Goal: Find specific page/section: Find specific page/section

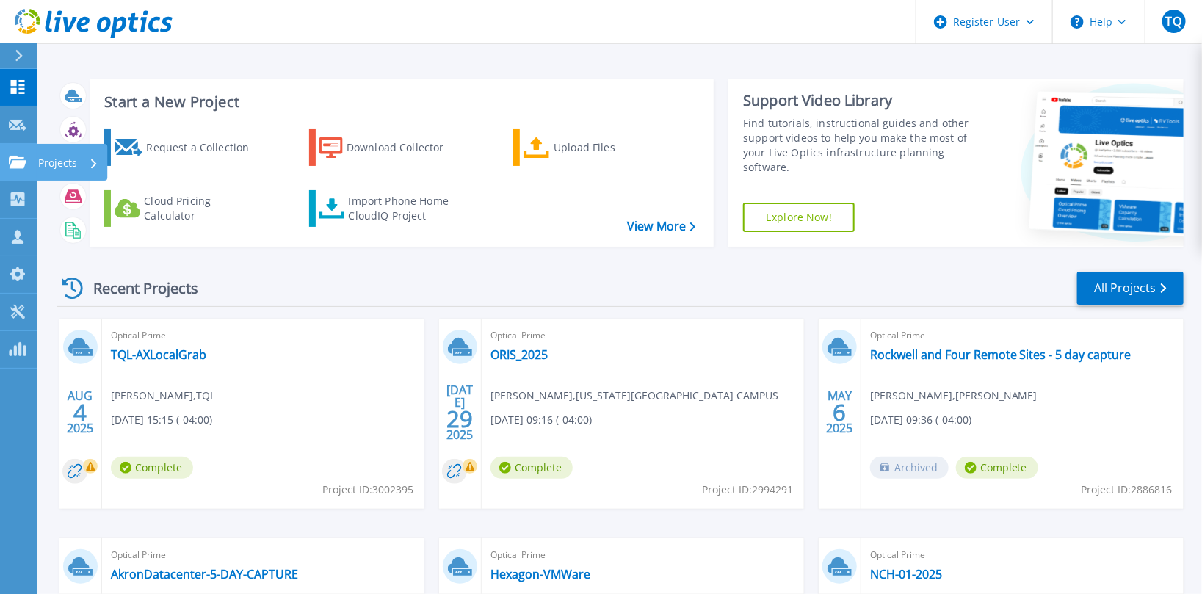
click at [80, 159] on div "Projects" at bounding box center [68, 163] width 60 height 38
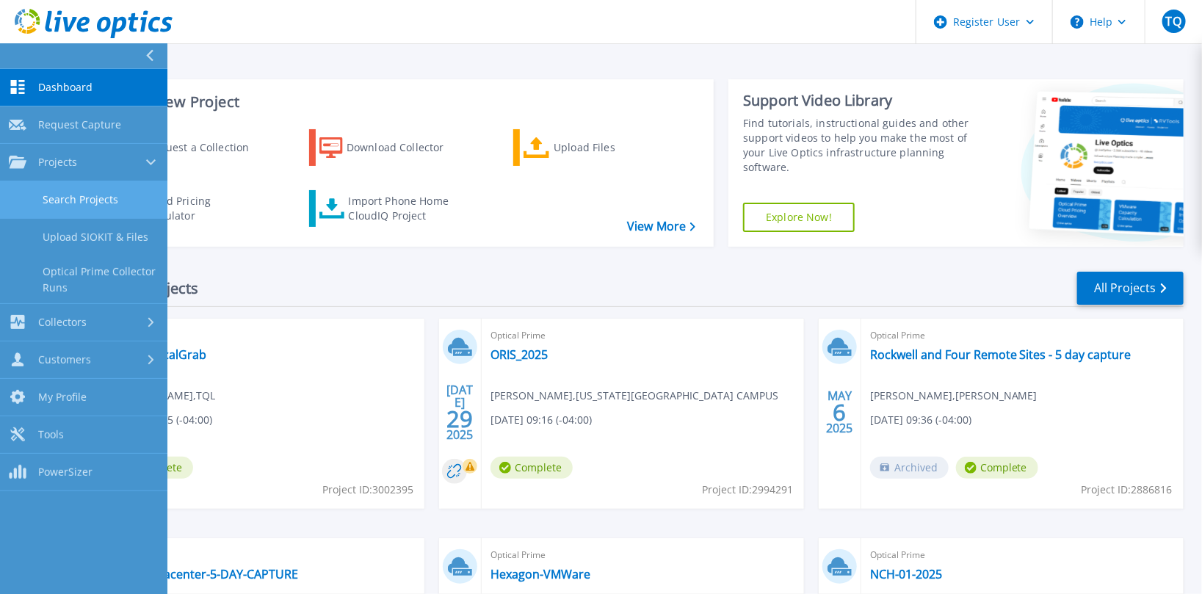
click at [111, 203] on link "Search Projects" at bounding box center [83, 199] width 167 height 37
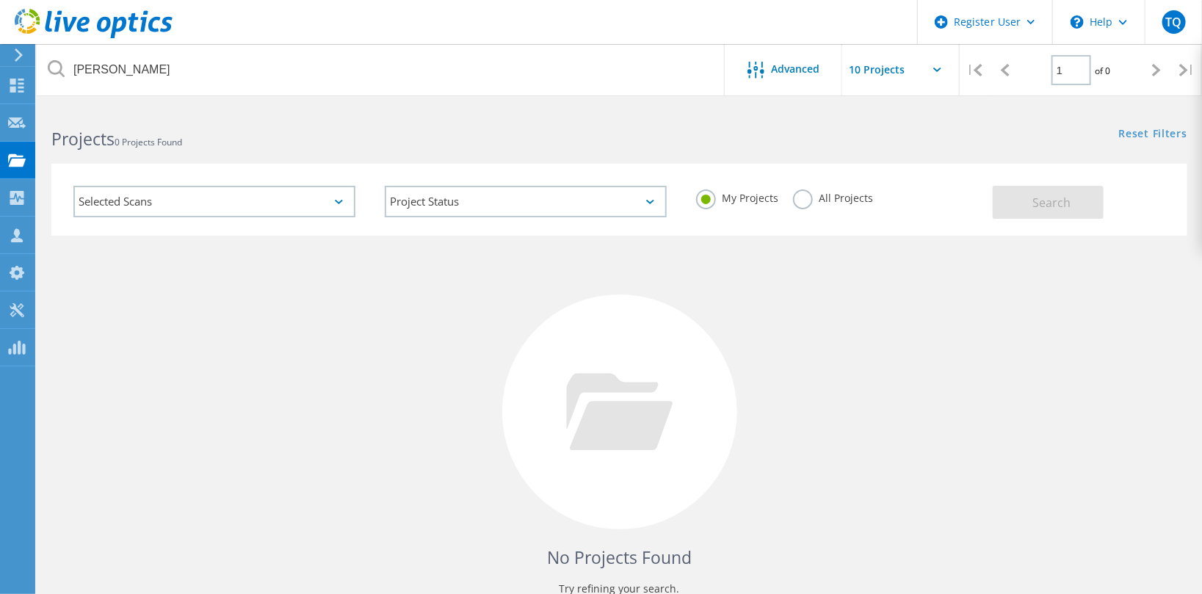
click at [805, 198] on label "All Projects" at bounding box center [833, 196] width 80 height 14
click at [0, 0] on input "All Projects" at bounding box center [0, 0] width 0 height 0
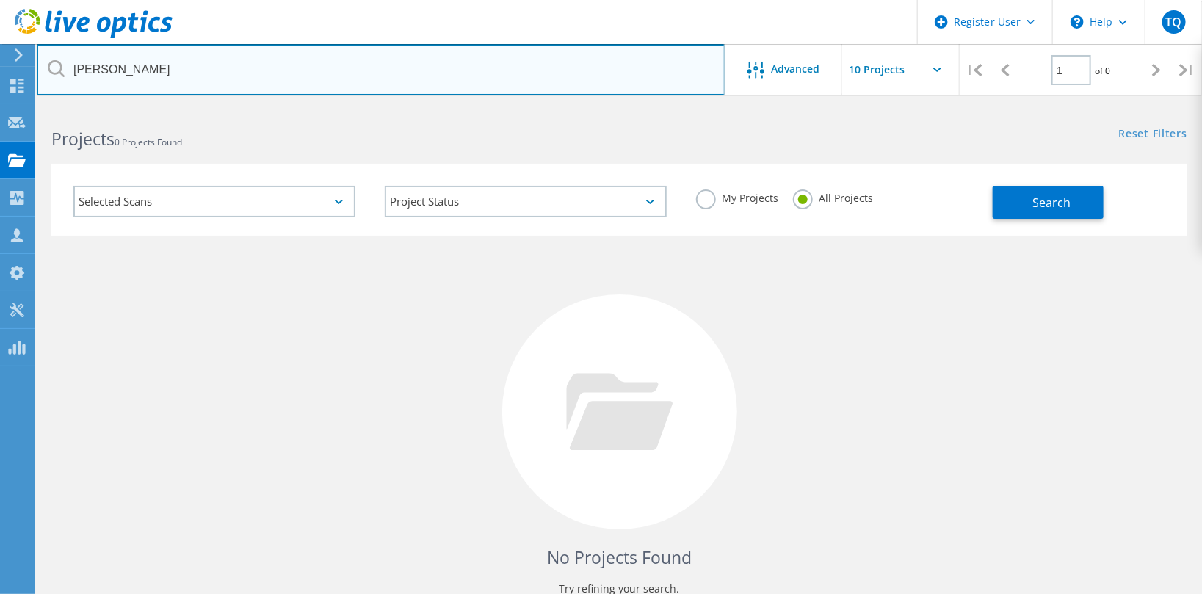
drag, startPoint x: 174, startPoint y: 76, endPoint x: 43, endPoint y: 68, distance: 131.0
click at [43, 68] on input "kaufman" at bounding box center [381, 69] width 689 height 51
type input "bsmh"
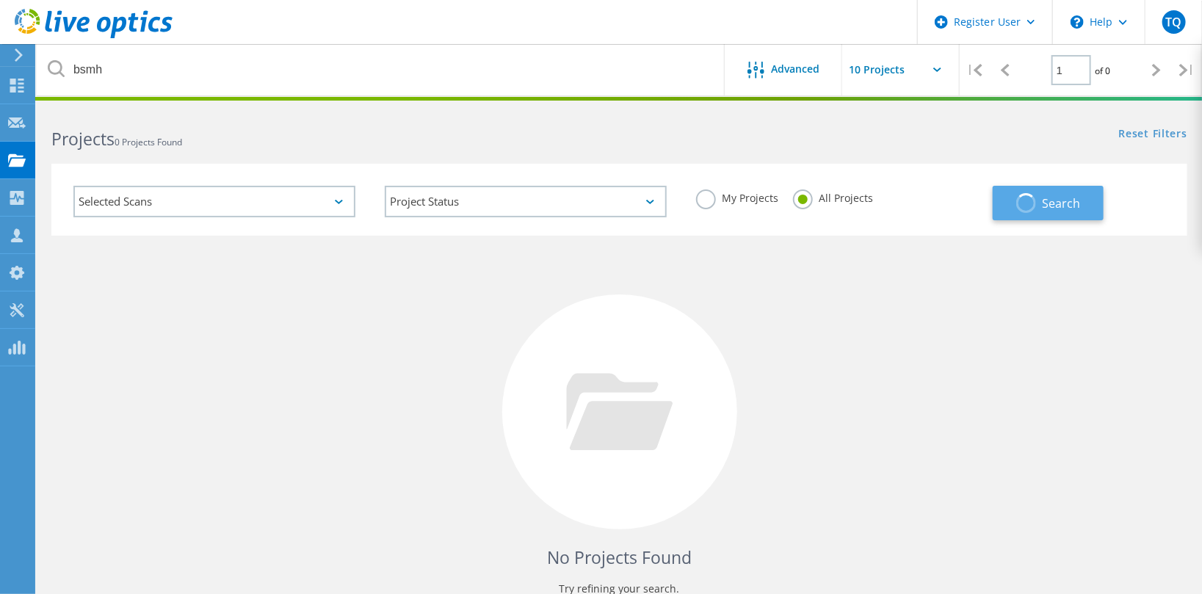
click at [1047, 200] on span "Search" at bounding box center [1061, 203] width 38 height 16
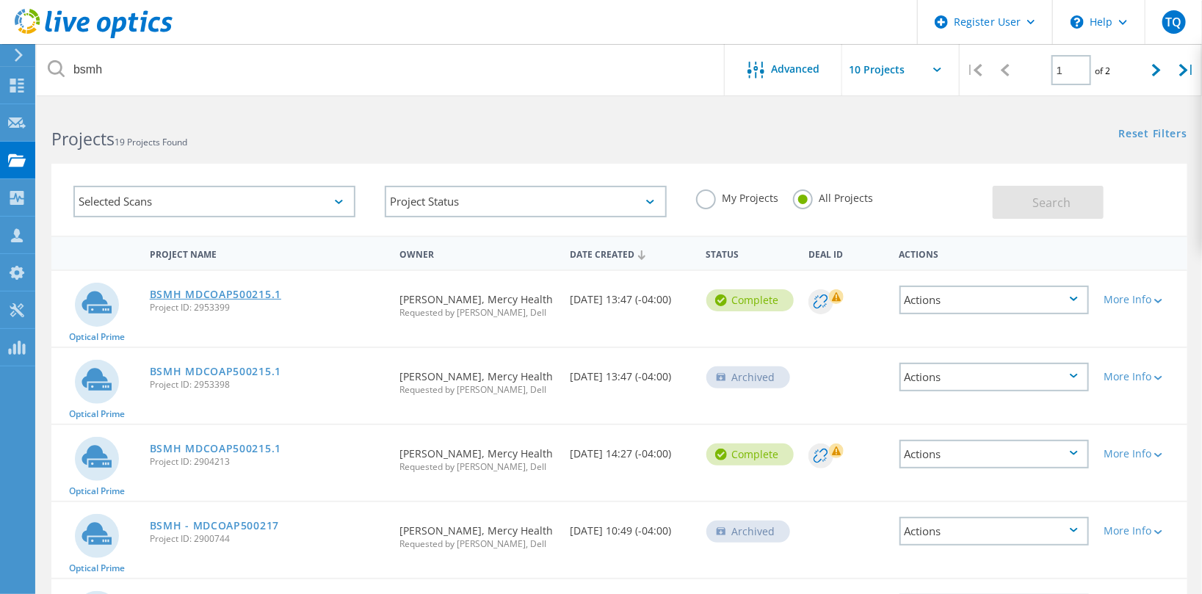
click at [225, 290] on link "BSMH MDCOAP500215.1" at bounding box center [215, 294] width 131 height 10
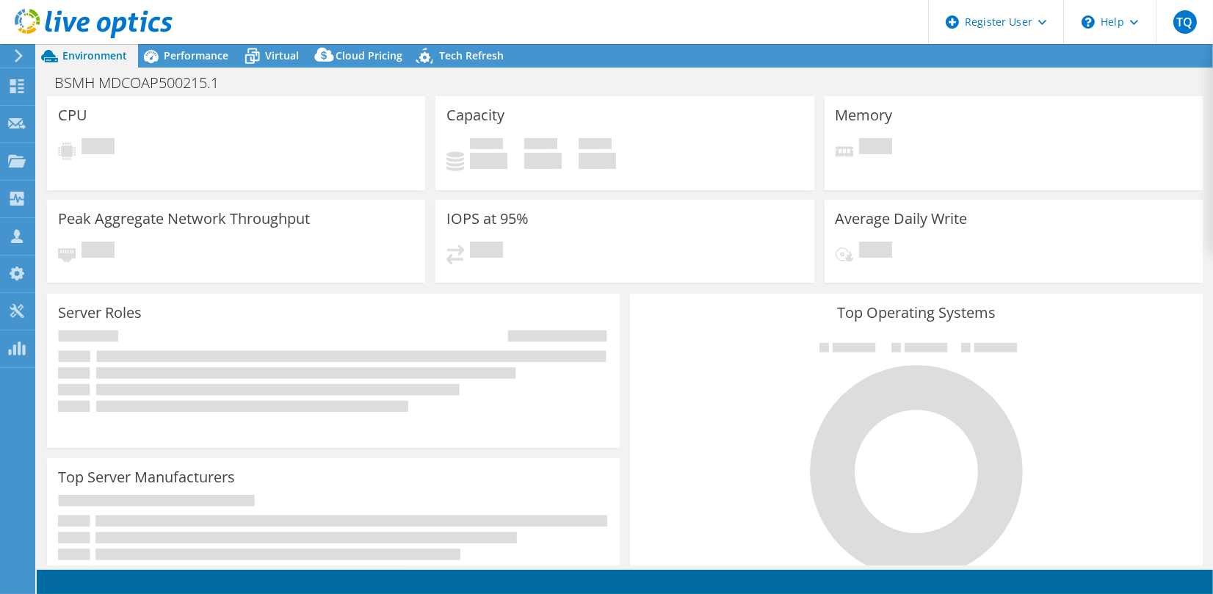
select select "USD"
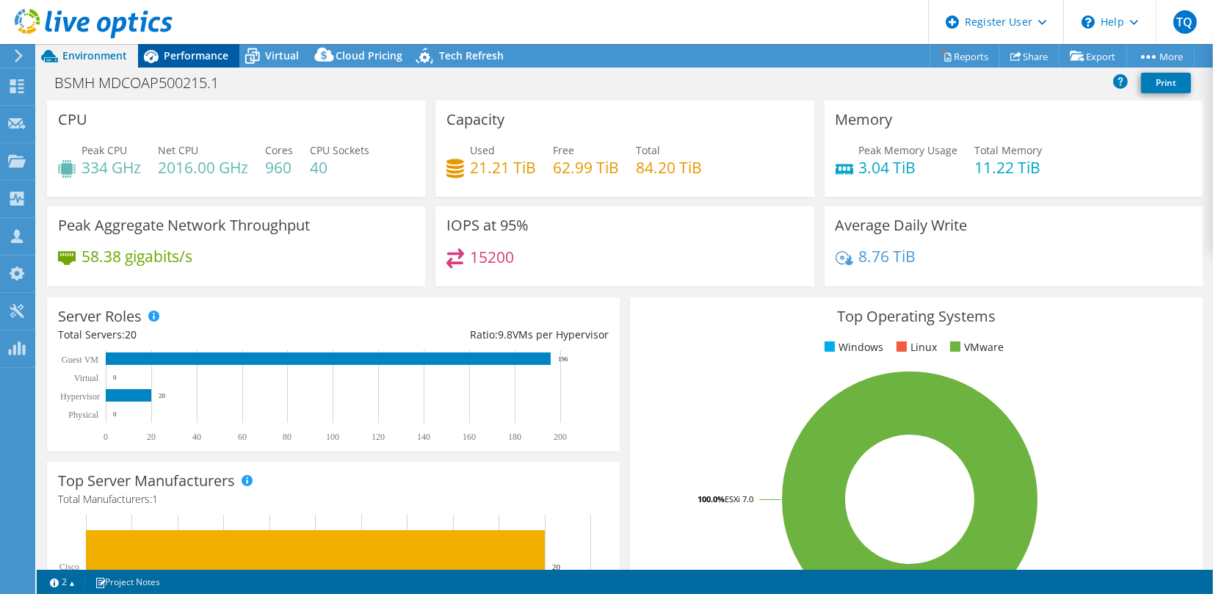
click at [191, 63] on div "Performance" at bounding box center [188, 55] width 101 height 23
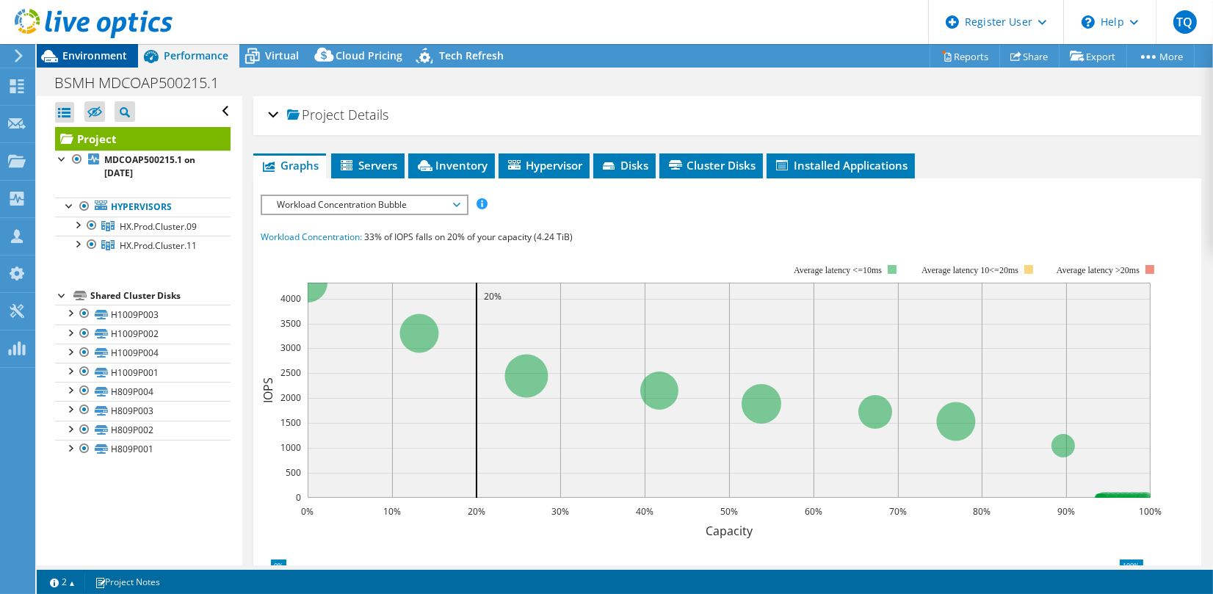
click at [101, 57] on span "Environment" at bounding box center [94, 55] width 65 height 14
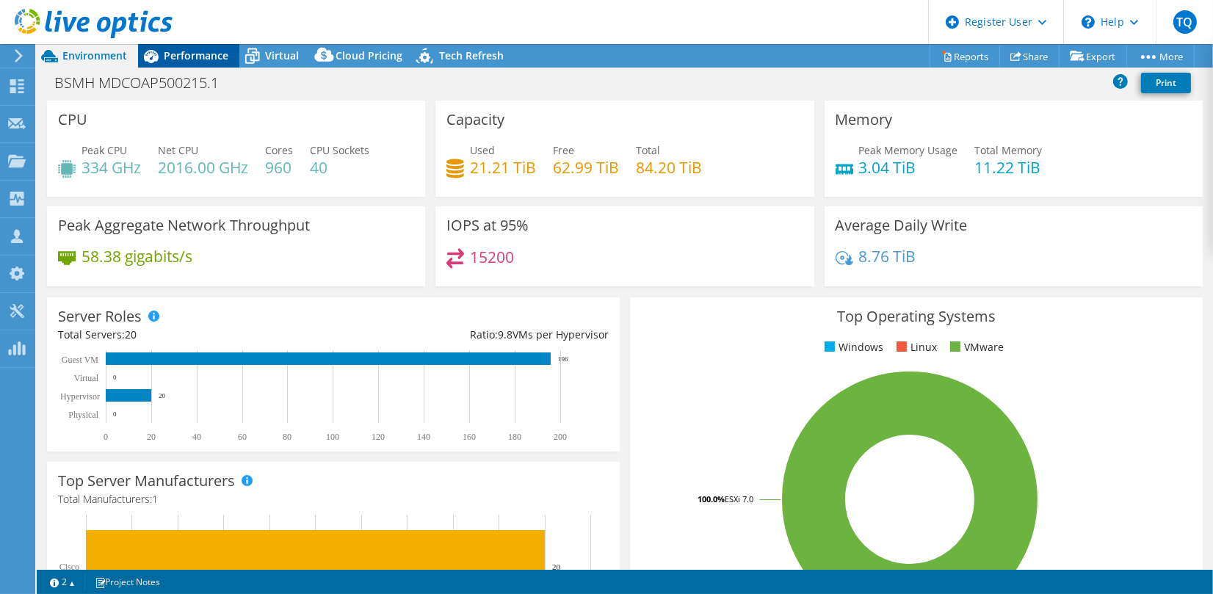
click at [201, 59] on span "Performance" at bounding box center [196, 55] width 65 height 14
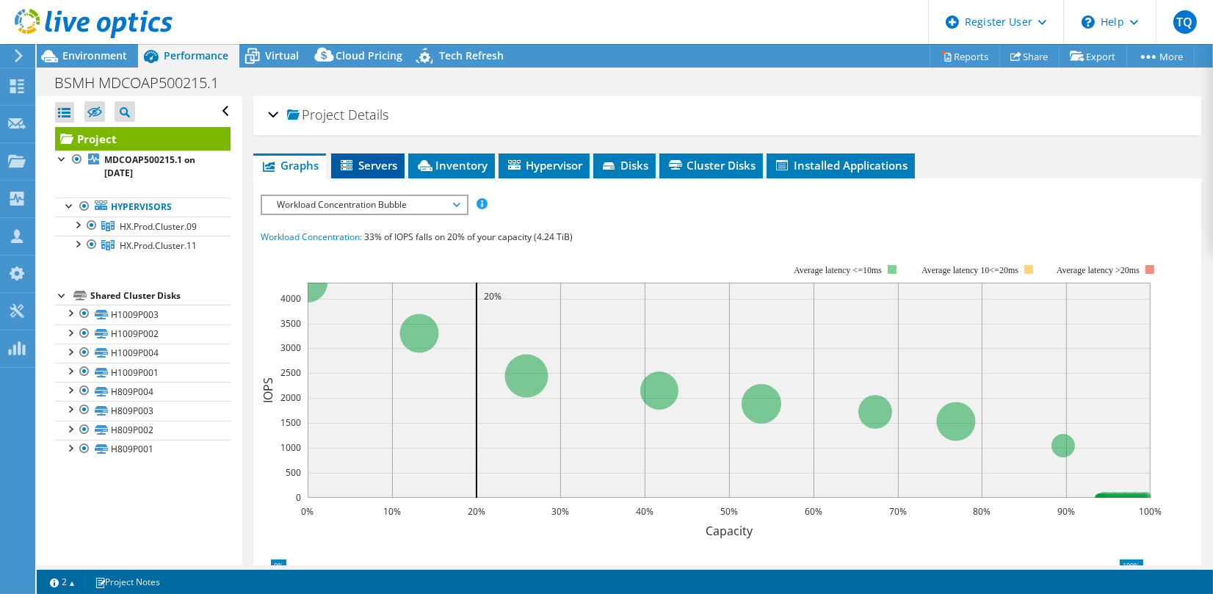
click at [363, 164] on span "Servers" at bounding box center [368, 165] width 59 height 15
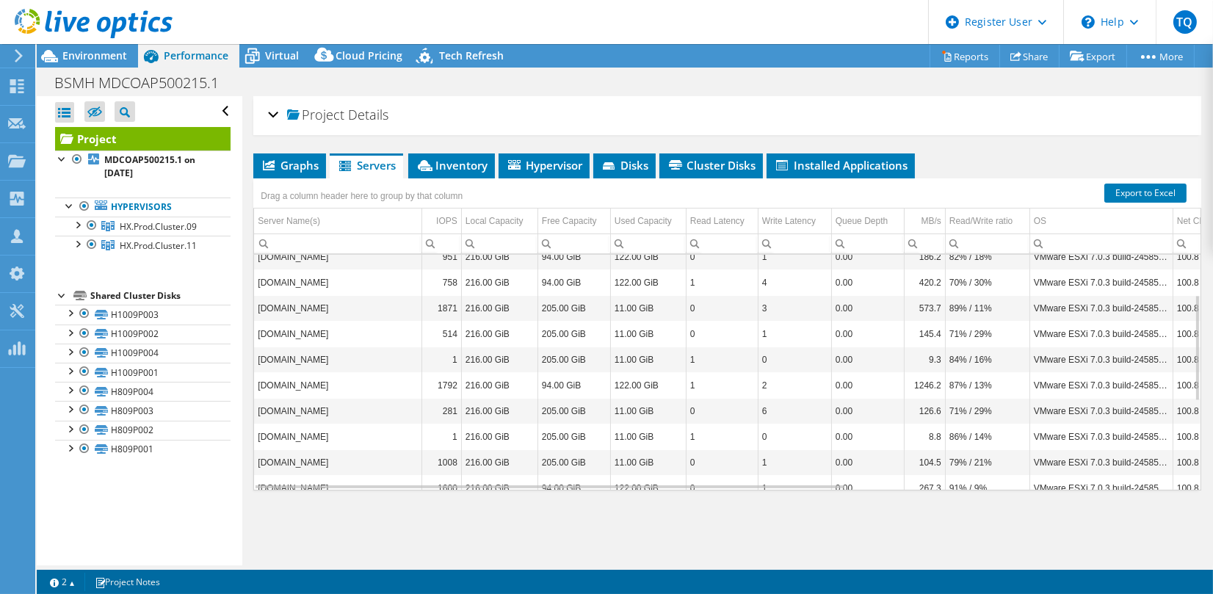
scroll to position [176, 0]
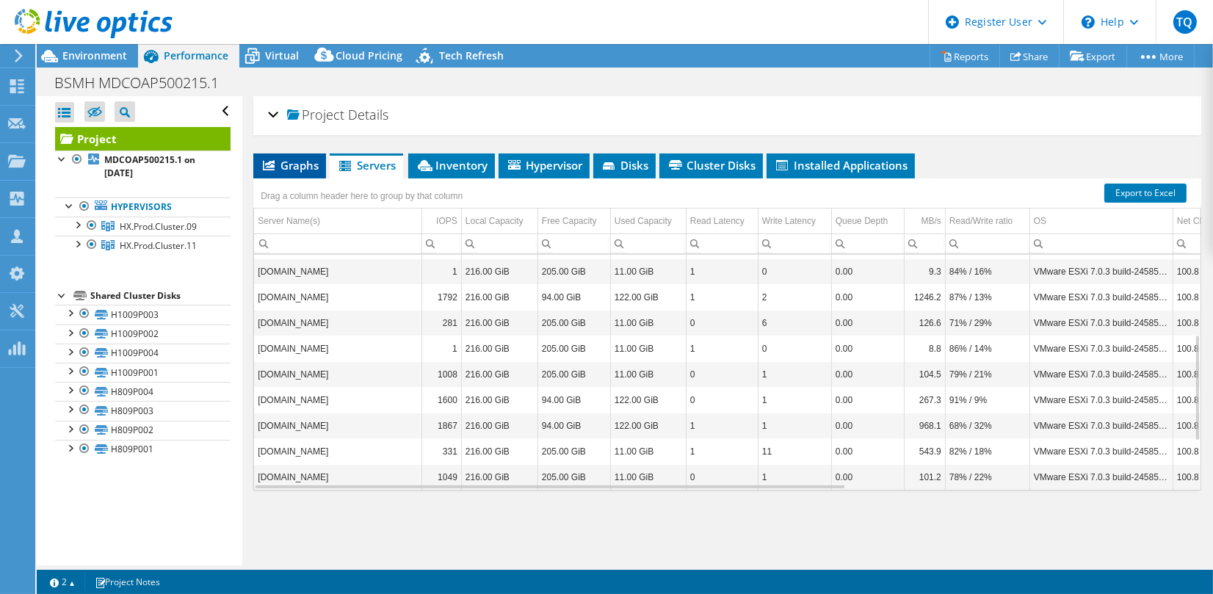
click at [294, 164] on span "Graphs" at bounding box center [290, 165] width 58 height 15
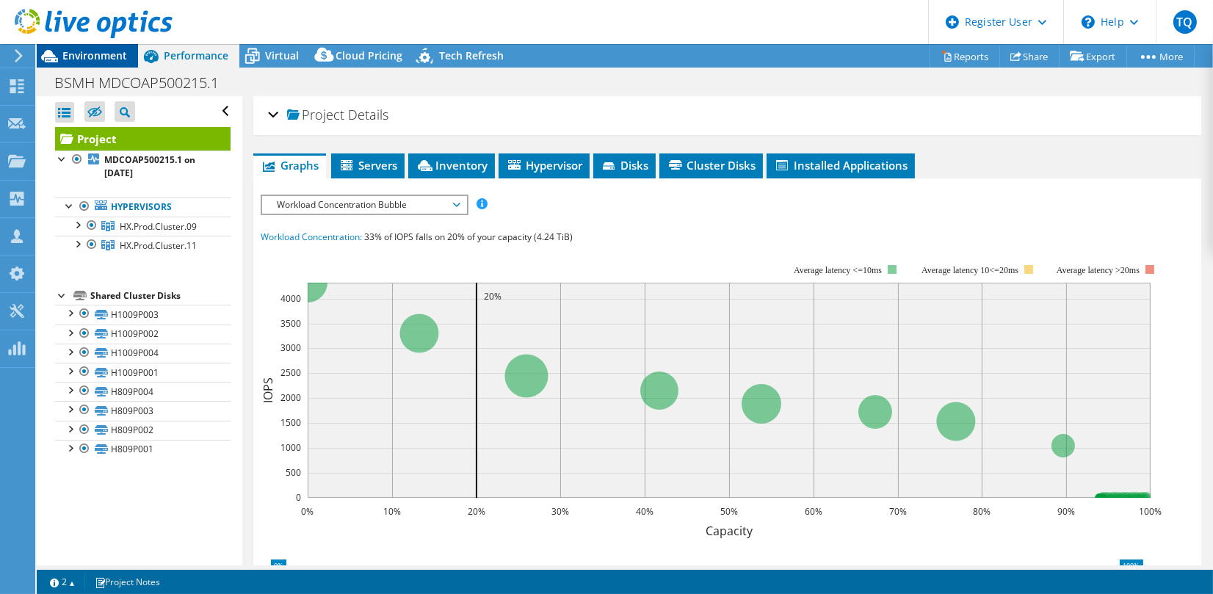
click at [115, 57] on span "Environment" at bounding box center [94, 55] width 65 height 14
